Goal: Task Accomplishment & Management: Manage account settings

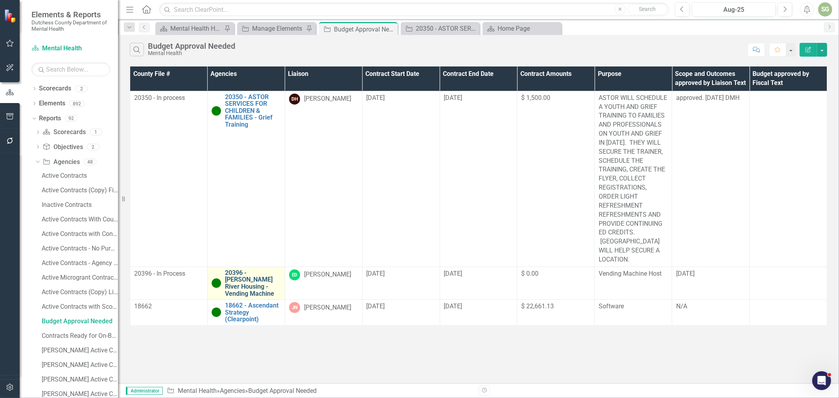
click at [257, 269] on link "20396 - [PERSON_NAME] River Housing - Vending Machine" at bounding box center [253, 283] width 56 height 28
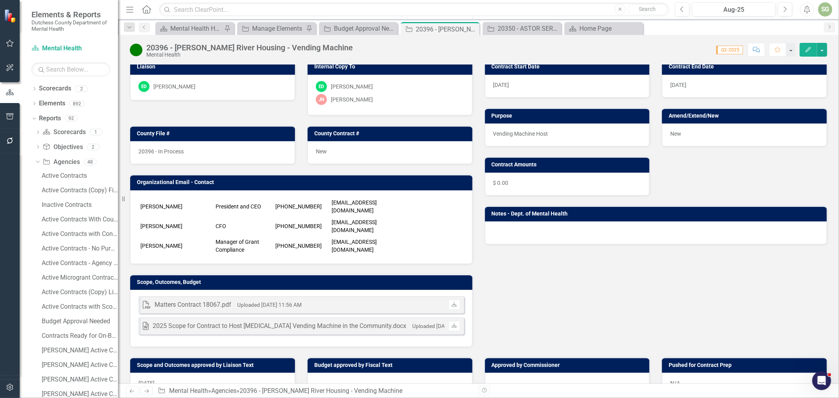
scroll to position [175, 0]
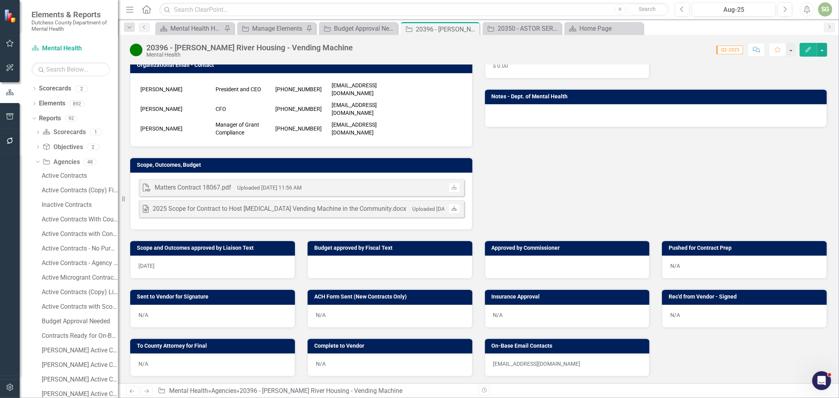
click at [452, 208] on icon "Download" at bounding box center [454, 208] width 6 height 5
click at [376, 268] on div at bounding box center [389, 267] width 165 height 23
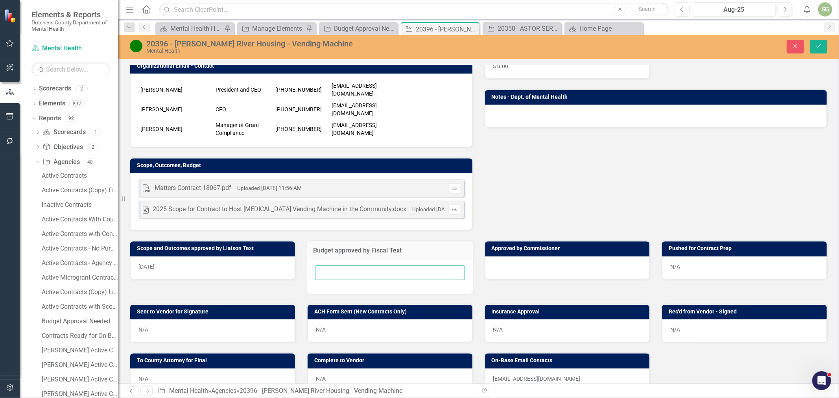
drag, startPoint x: 372, startPoint y: 271, endPoint x: 368, endPoint y: 273, distance: 4.0
click at [372, 271] on input "text" at bounding box center [390, 272] width 150 height 15
type input "[DATE]"
click at [810, 40] on button "Save" at bounding box center [818, 47] width 17 height 14
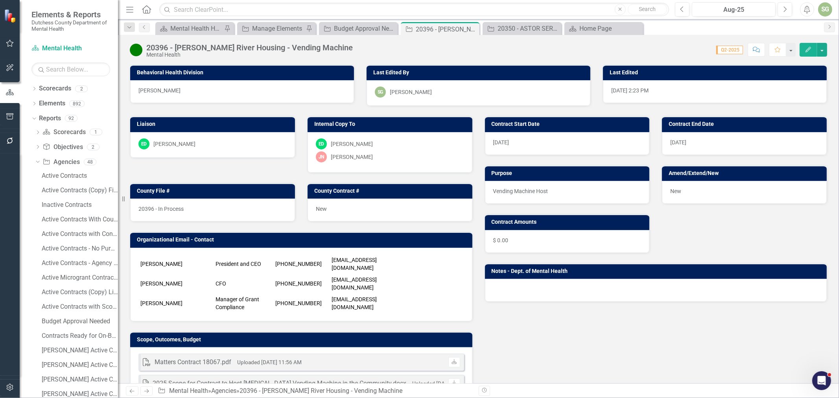
click at [757, 52] on icon "Comment" at bounding box center [756, 50] width 7 height 6
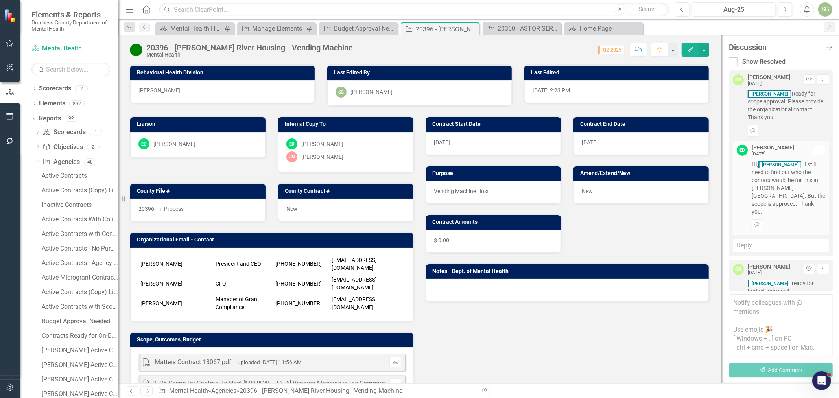
scroll to position [36, 0]
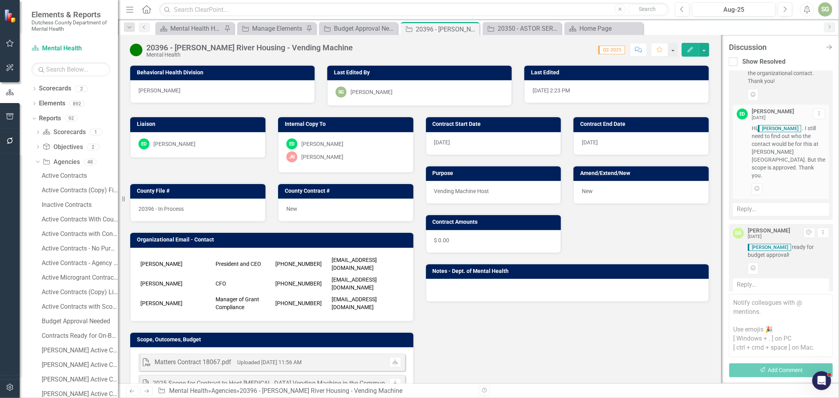
click at [784, 278] on div "Reply..." at bounding box center [781, 284] width 96 height 13
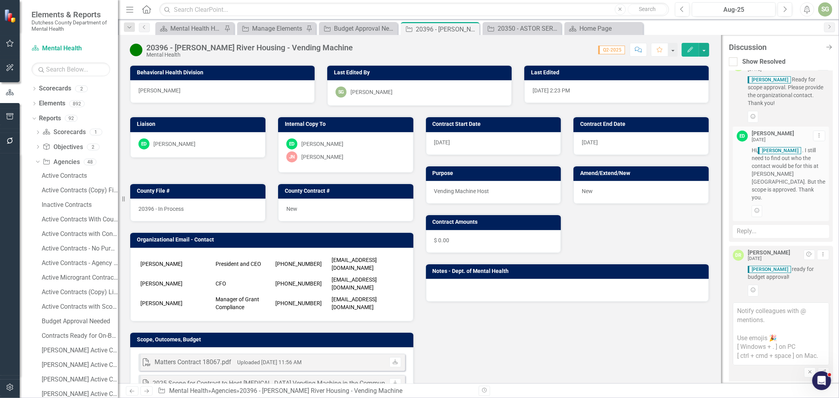
click at [780, 305] on textarea at bounding box center [781, 333] width 96 height 63
click at [790, 293] on span "[PERSON_NAME]" at bounding box center [782, 297] width 49 height 17
type textarea "@[PERSON_NAME] No fiscal impact. Ready for review."
click at [820, 370] on icon "Send" at bounding box center [823, 372] width 6 height 5
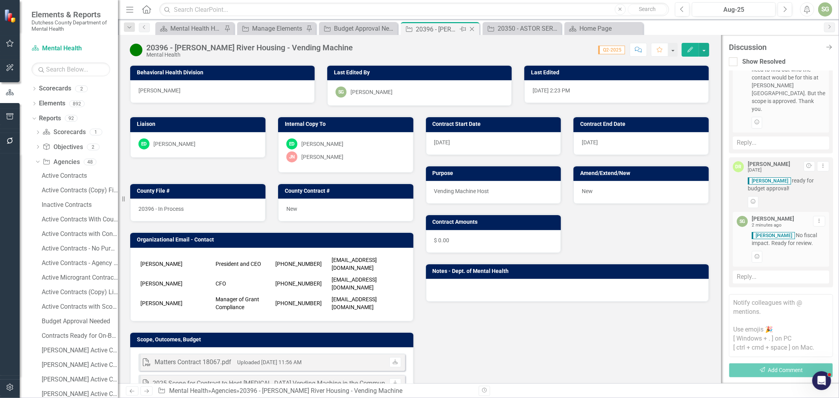
click at [473, 28] on icon "Close" at bounding box center [472, 29] width 8 height 6
click at [470, 28] on icon at bounding box center [472, 29] width 4 height 4
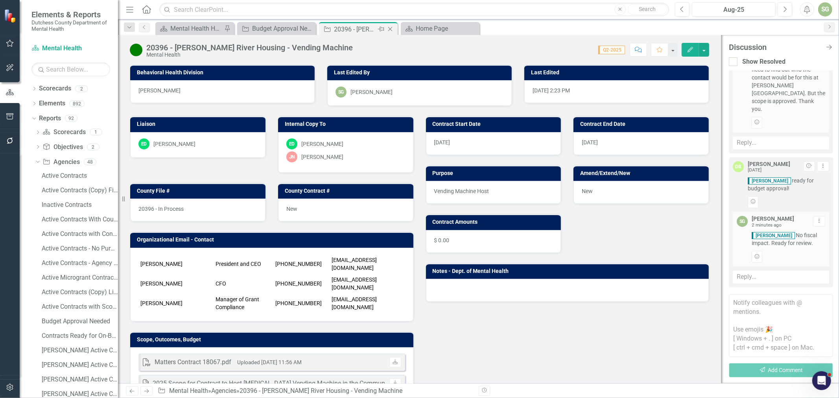
click at [388, 28] on icon at bounding box center [390, 29] width 4 height 4
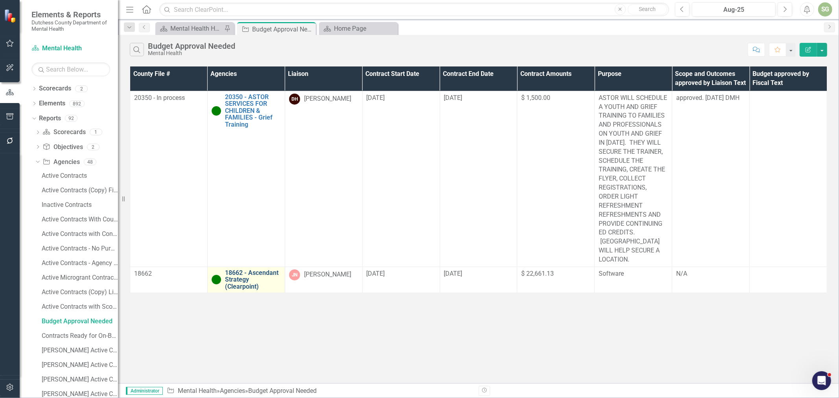
click at [254, 269] on link "18662 - Ascendant Strategy (Clearpoint)" at bounding box center [253, 279] width 56 height 21
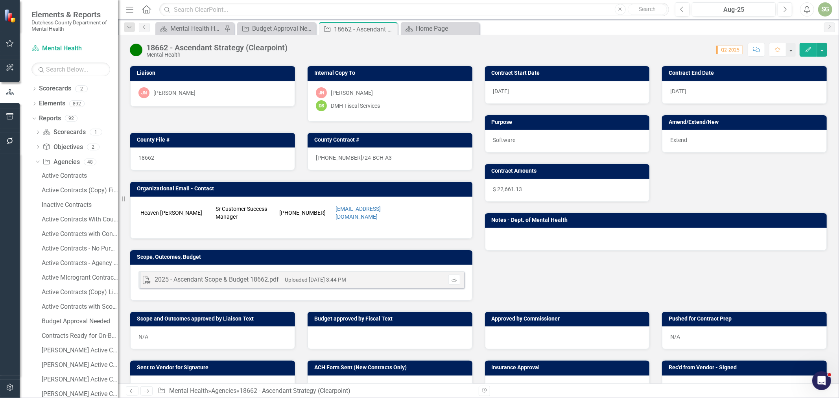
scroll to position [131, 0]
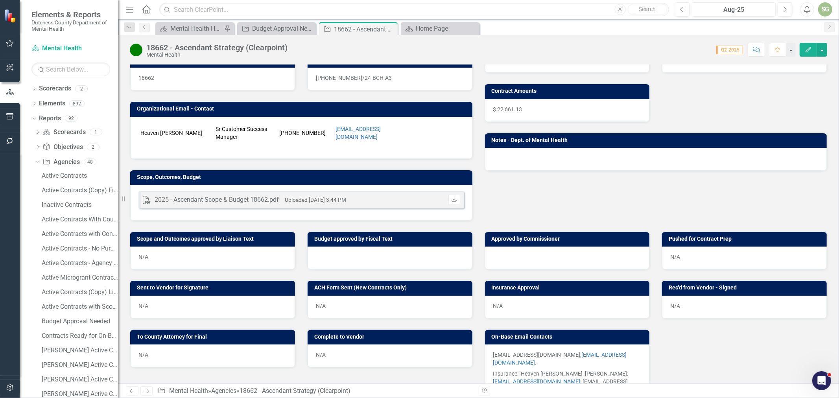
click at [453, 200] on icon "Download" at bounding box center [454, 199] width 6 height 5
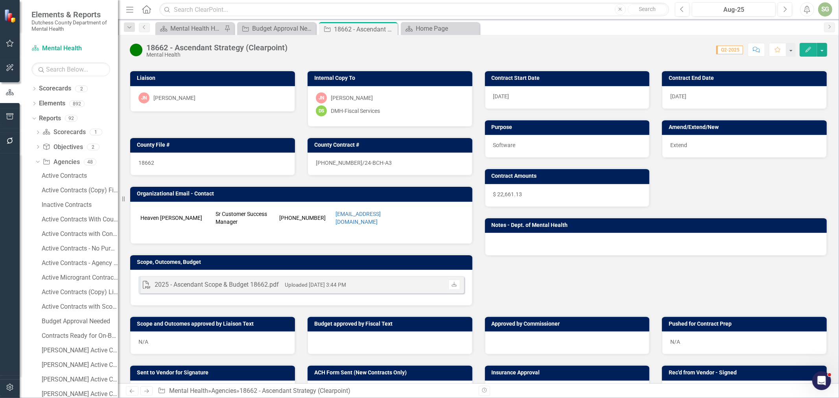
scroll to position [44, 0]
